Goal: Use online tool/utility: Utilize a website feature to perform a specific function

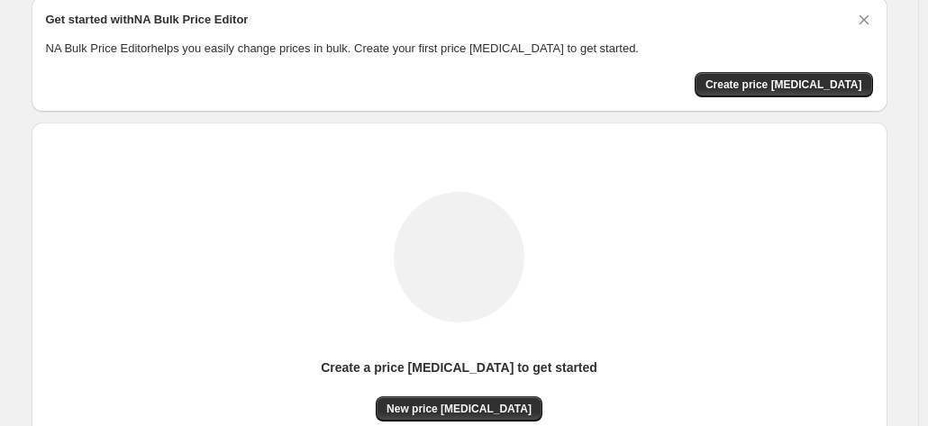
scroll to position [248, 0]
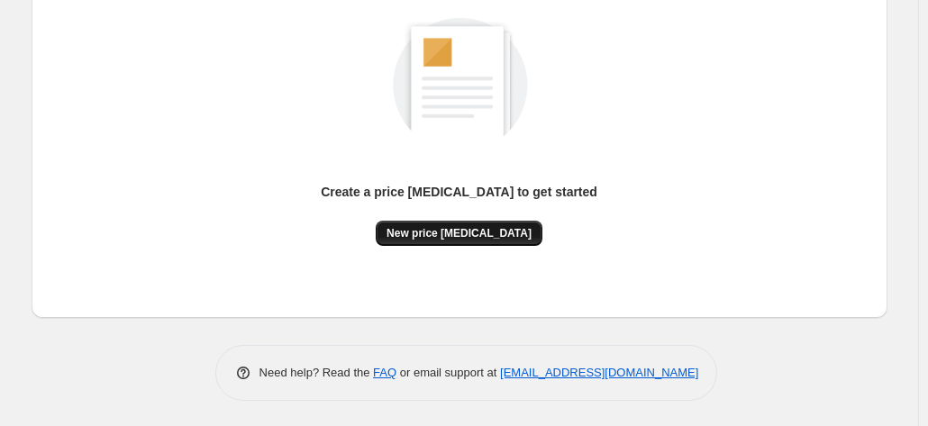
click at [487, 233] on span "New price [MEDICAL_DATA]" at bounding box center [459, 233] width 145 height 14
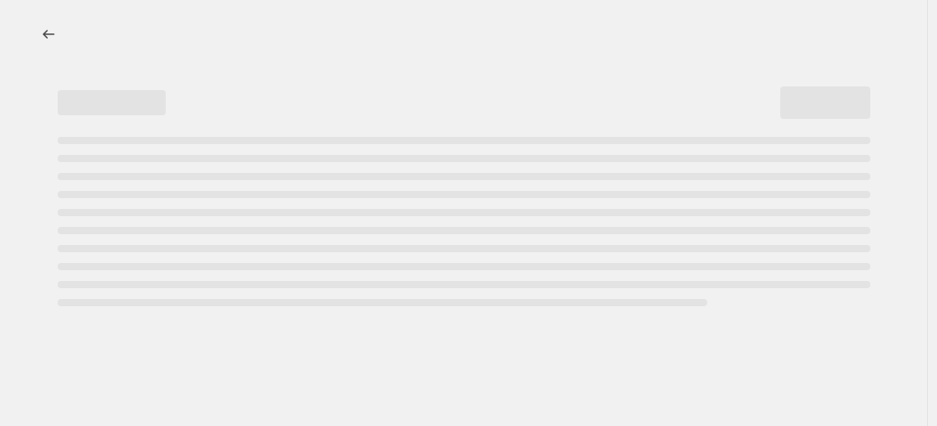
select select "percentage"
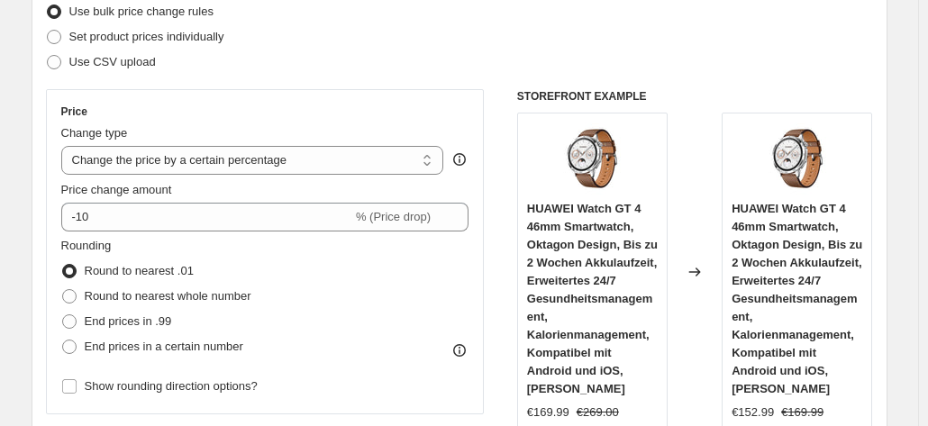
scroll to position [270, 0]
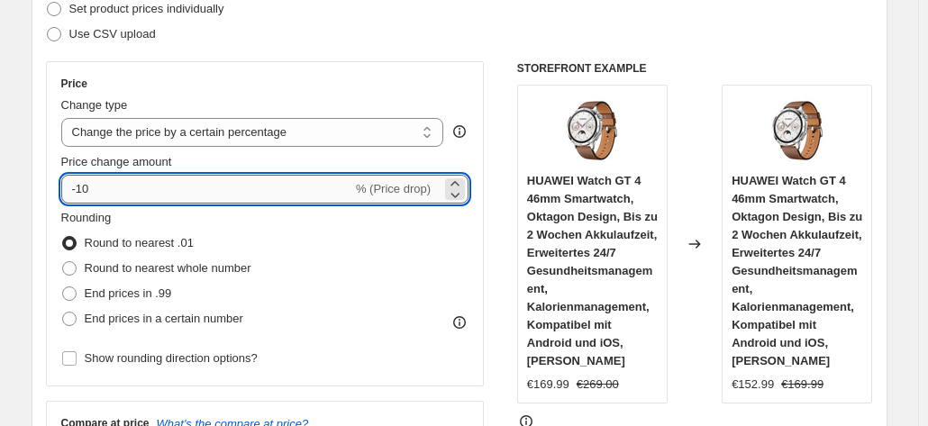
click at [189, 196] on input "-10" at bounding box center [206, 189] width 291 height 29
type input "-1"
type input "-25"
click at [448, 271] on div "Rounding Round to nearest .01 Round to nearest whole number End prices in .99 E…" at bounding box center [265, 270] width 408 height 123
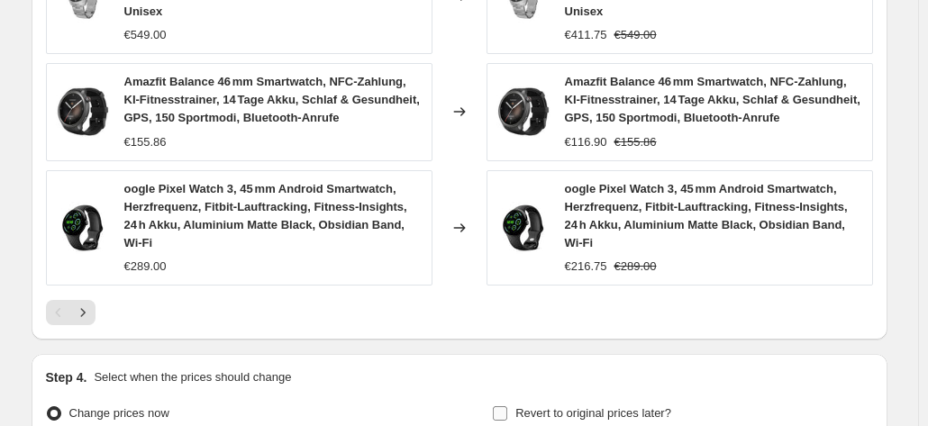
scroll to position [1561, 0]
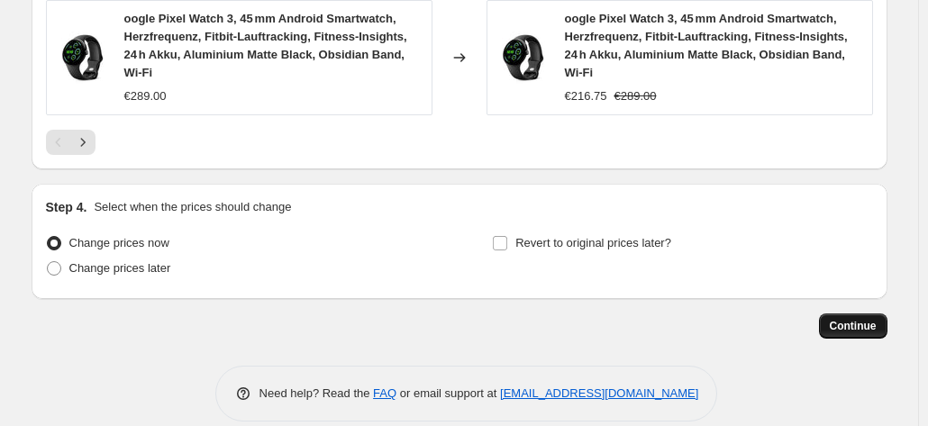
click at [865, 319] on span "Continue" at bounding box center [853, 326] width 47 height 14
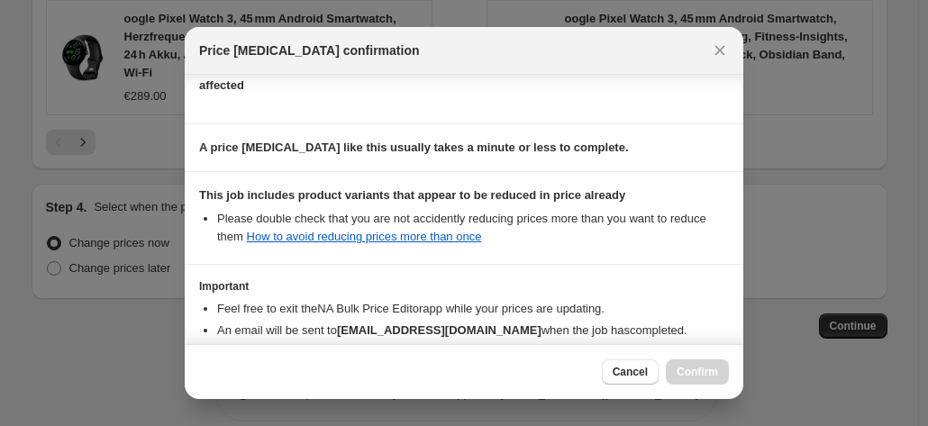
scroll to position [329, 0]
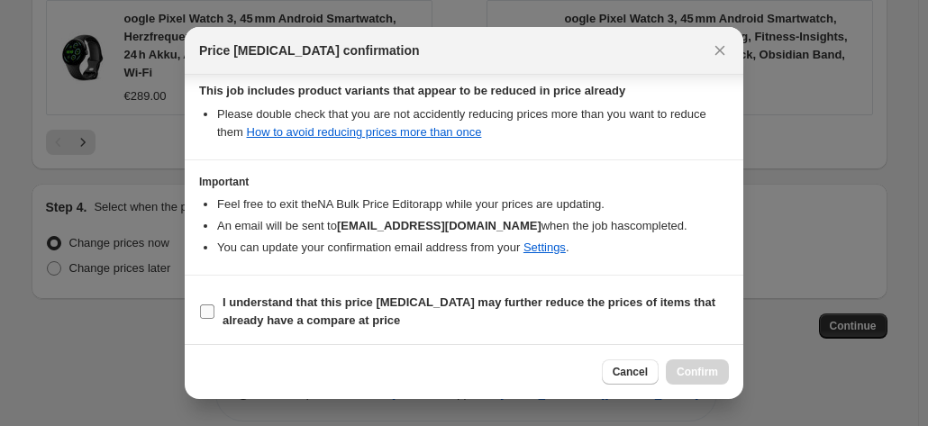
click at [222, 301] on label "I understand that this price [MEDICAL_DATA] may further reduce the prices of it…" at bounding box center [464, 311] width 530 height 43
click at [214, 305] on input "I understand that this price [MEDICAL_DATA] may further reduce the prices of it…" at bounding box center [207, 312] width 14 height 14
checkbox input "true"
click at [711, 363] on button "Confirm" at bounding box center [697, 371] width 63 height 25
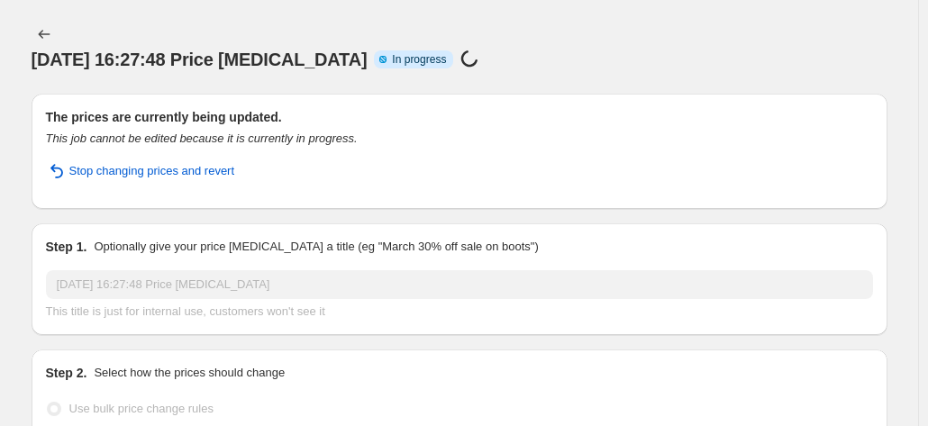
select select "percentage"
